Goal: Task Accomplishment & Management: Manage account settings

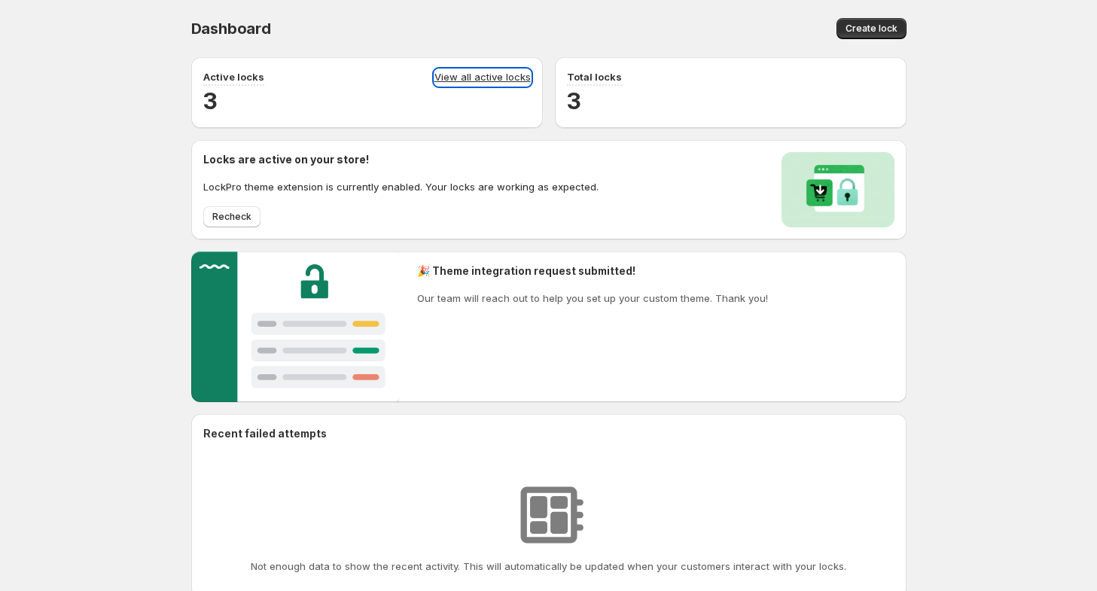
click at [458, 79] on link "View all active locks" at bounding box center [483, 77] width 96 height 17
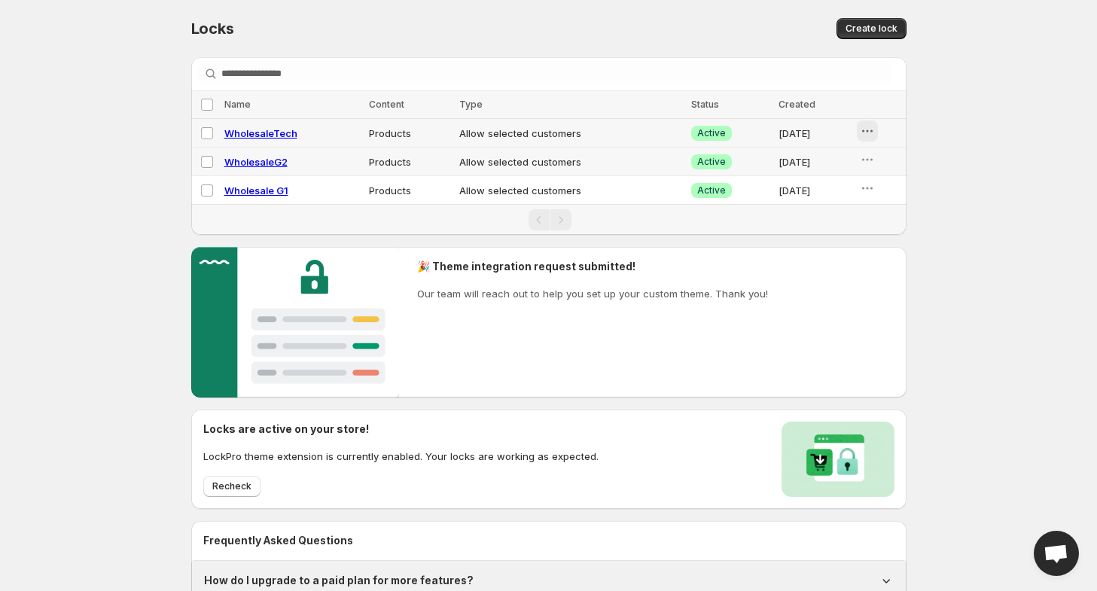
click at [862, 126] on button "button" at bounding box center [867, 131] width 21 height 21
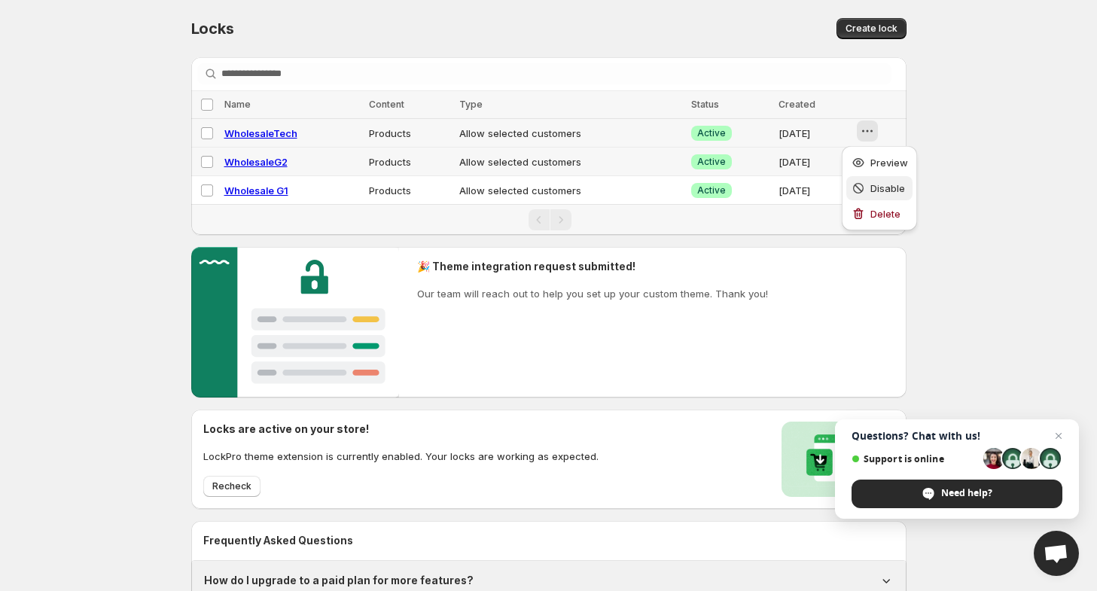
click at [881, 191] on span "Disable" at bounding box center [888, 188] width 35 height 12
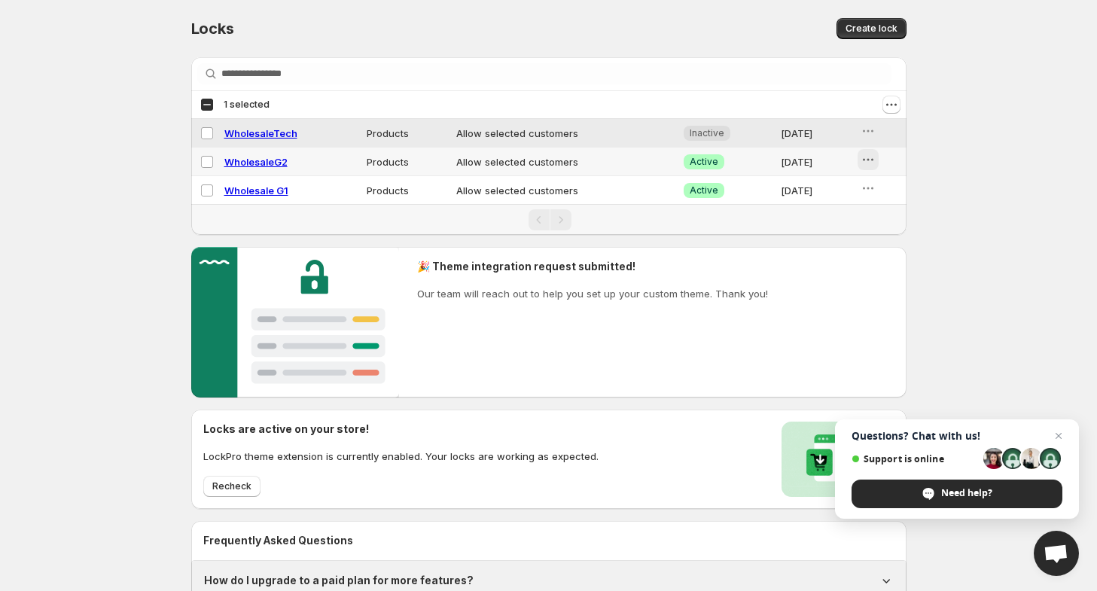
click at [875, 155] on icon "button" at bounding box center [868, 159] width 15 height 15
click at [875, 224] on span "Disable" at bounding box center [890, 216] width 38 height 15
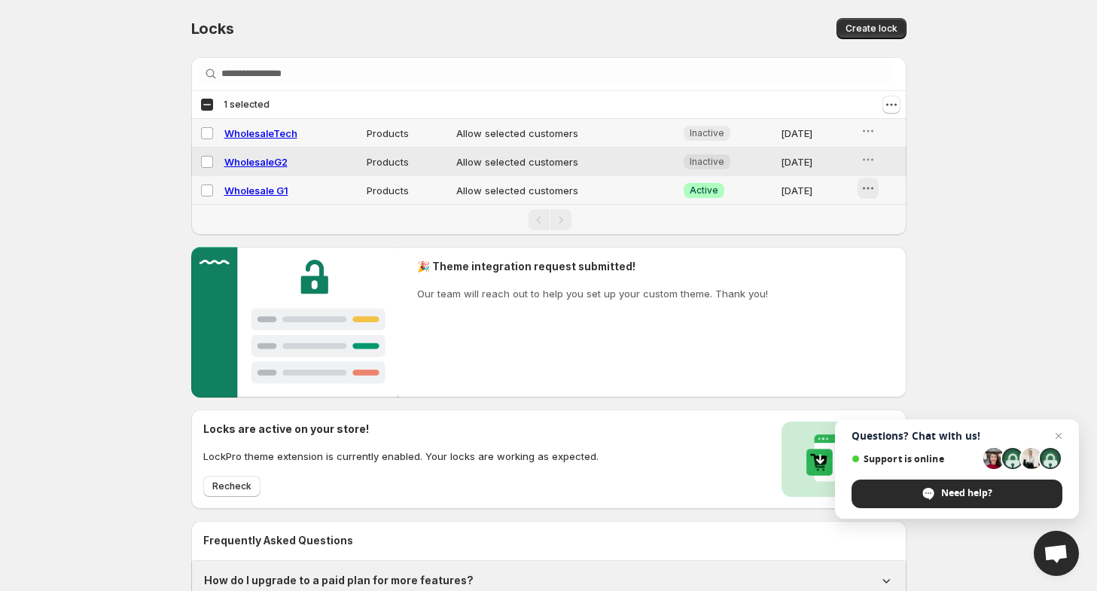
click at [873, 194] on icon "button" at bounding box center [868, 188] width 15 height 15
click at [874, 255] on button "Disable" at bounding box center [880, 245] width 66 height 24
